Goal: Information Seeking & Learning: Learn about a topic

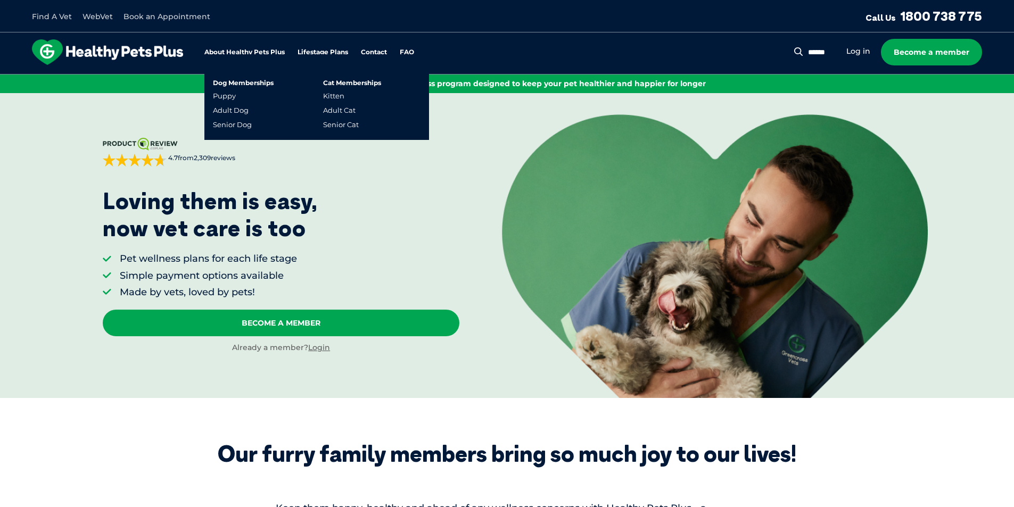
click at [320, 53] on link "Lifestage Plans" at bounding box center [323, 52] width 51 height 7
click at [335, 125] on link "Senior Cat" at bounding box center [341, 124] width 36 height 9
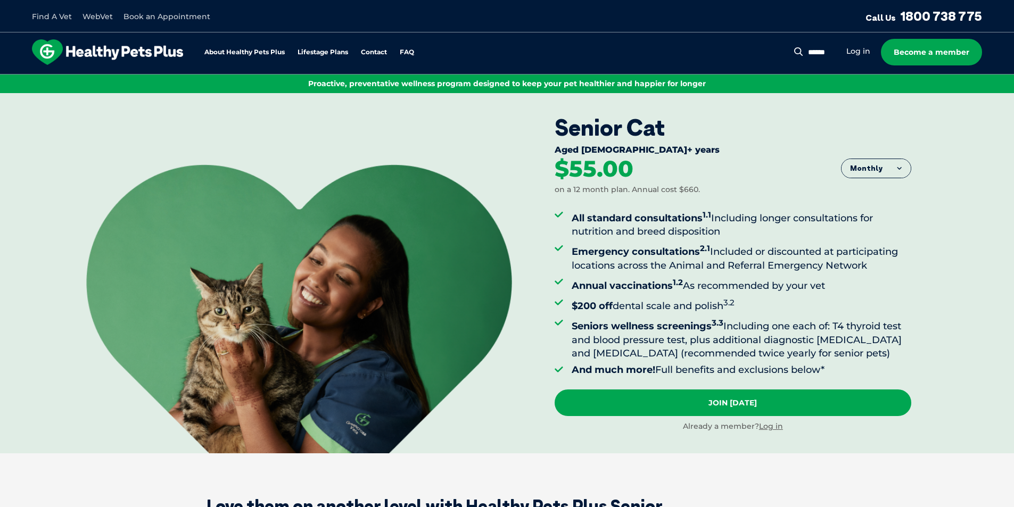
click at [246, 152] on div at bounding box center [256, 298] width 512 height 310
